Goal: Find specific page/section: Find specific page/section

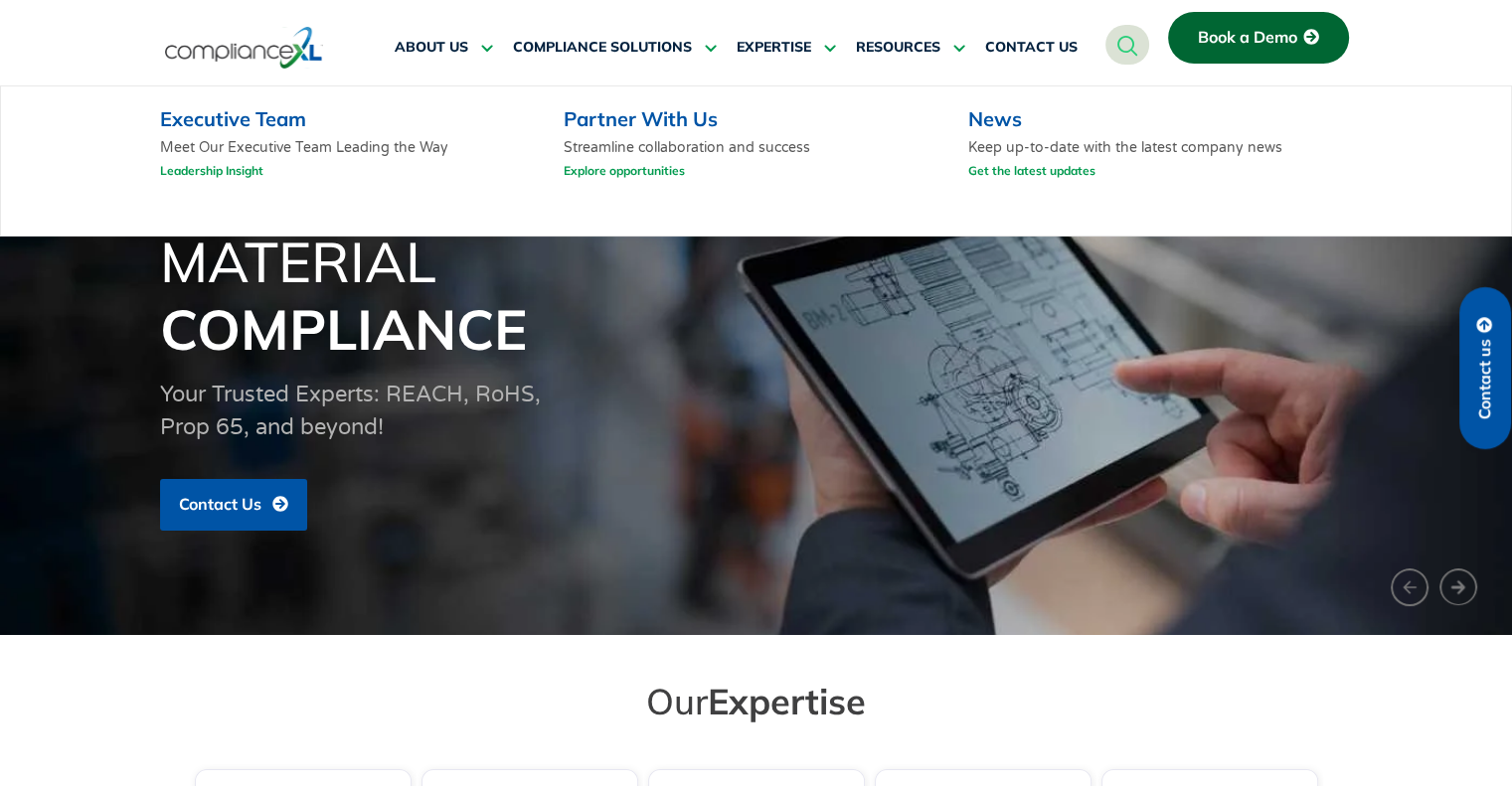
click at [297, 124] on link "Executive Team" at bounding box center [233, 118] width 146 height 25
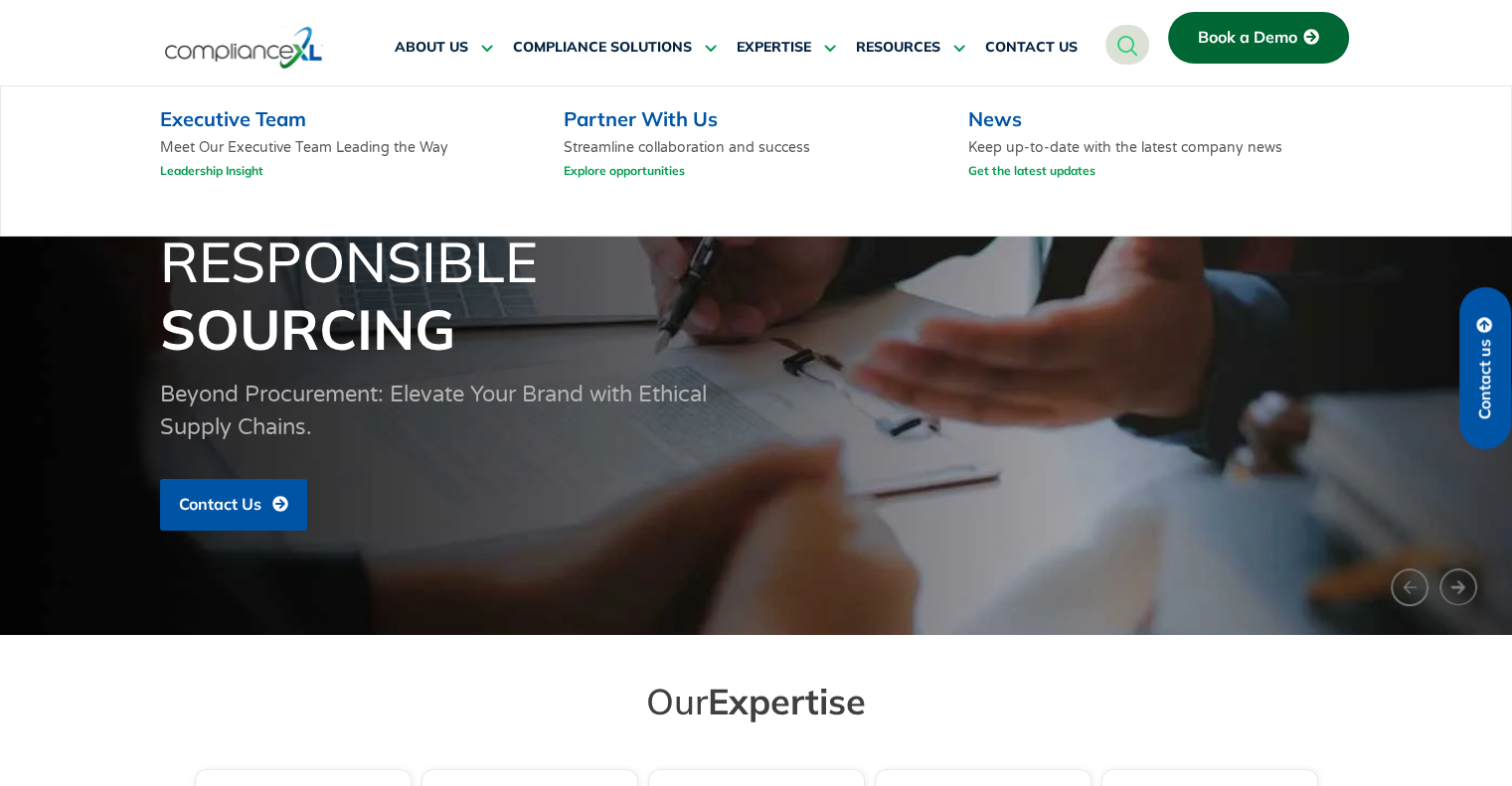
click at [230, 164] on link "Leadership Insight" at bounding box center [211, 170] width 103 height 25
